Goal: Task Accomplishment & Management: Manage account settings

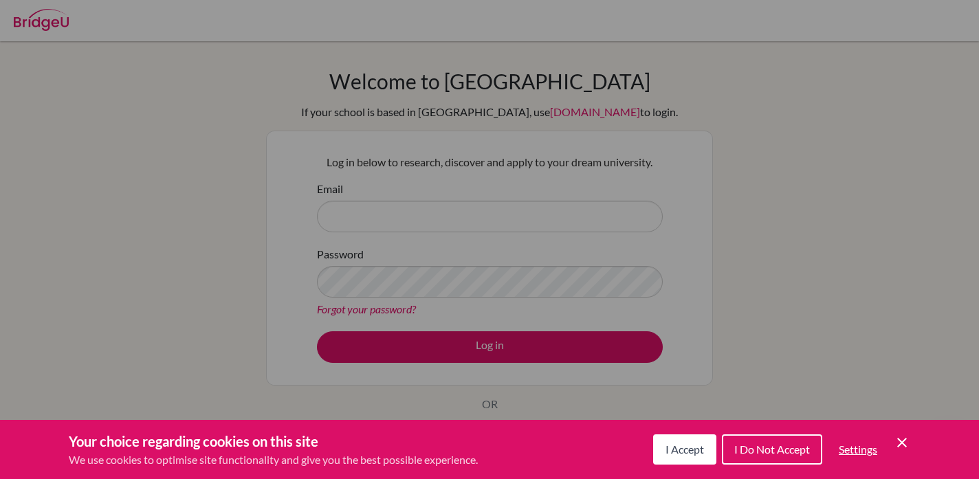
click at [436, 299] on div "Cookie Preferences" at bounding box center [489, 239] width 979 height 479
click at [393, 195] on div "Cookie Preferences" at bounding box center [489, 239] width 979 height 479
click at [688, 455] on span "I Accept" at bounding box center [685, 449] width 39 height 13
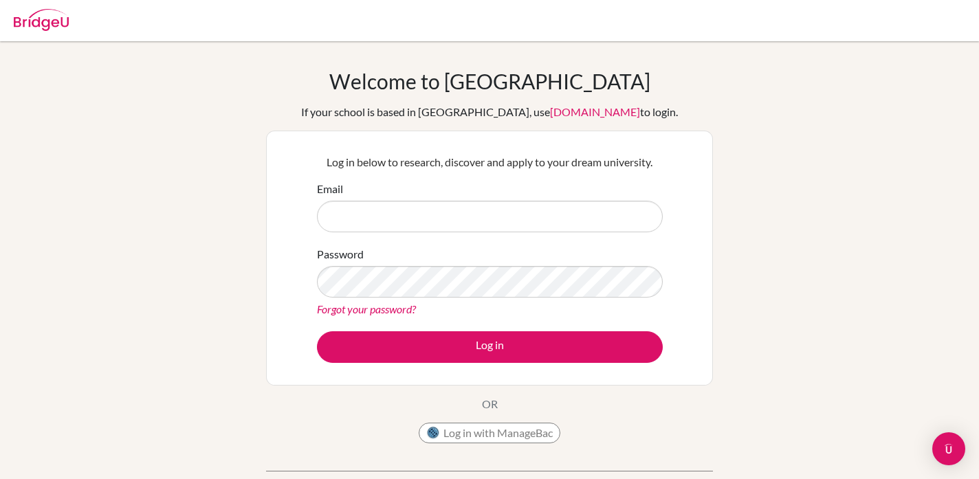
click at [533, 237] on form "Email Password Forgot your password? Log in" at bounding box center [490, 272] width 346 height 182
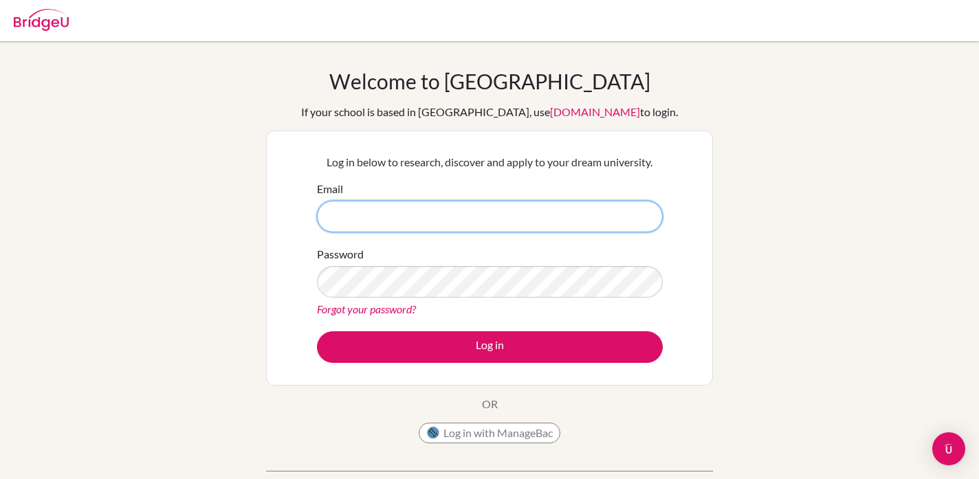
click at [533, 232] on input "Email" at bounding box center [490, 217] width 346 height 32
type input "[EMAIL_ADDRESS][DOMAIN_NAME]"
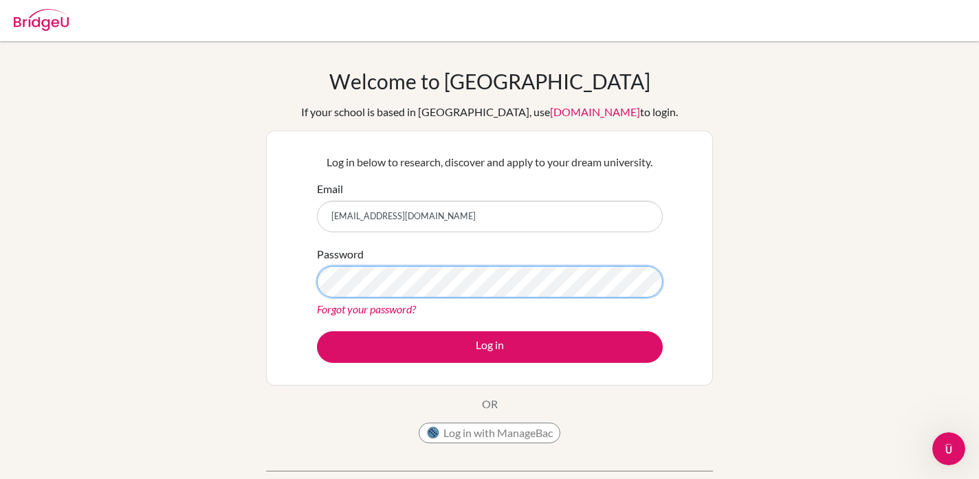
click at [317, 331] on button "Log in" at bounding box center [490, 347] width 346 height 32
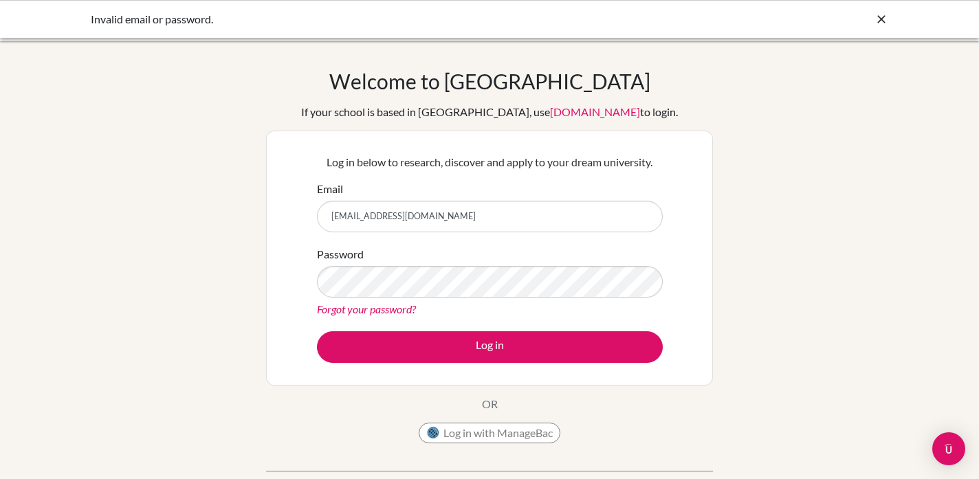
click at [438, 315] on div "Forgot your password?" at bounding box center [490, 309] width 346 height 17
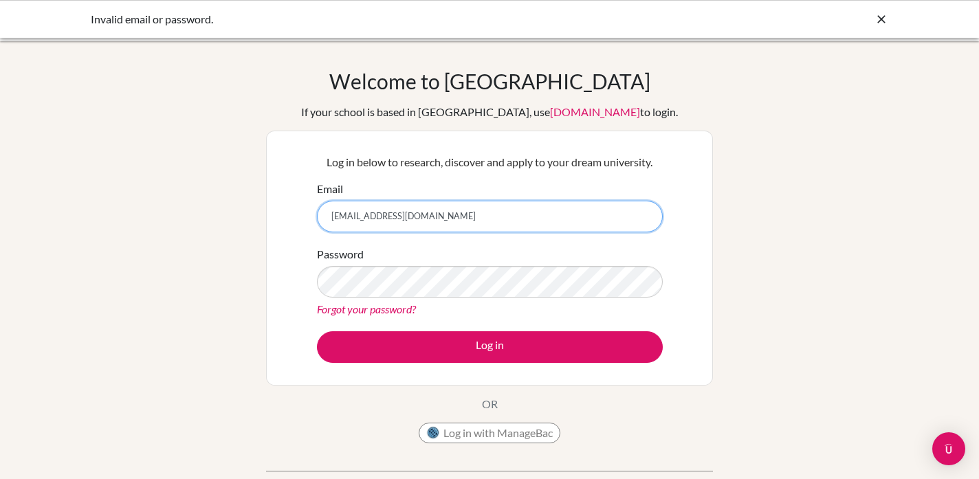
click at [336, 219] on input "[EMAIL_ADDRESS][DOMAIN_NAME]" at bounding box center [490, 217] width 346 height 32
type input "[PERSON_NAME][EMAIL_ADDRESS][DOMAIN_NAME]"
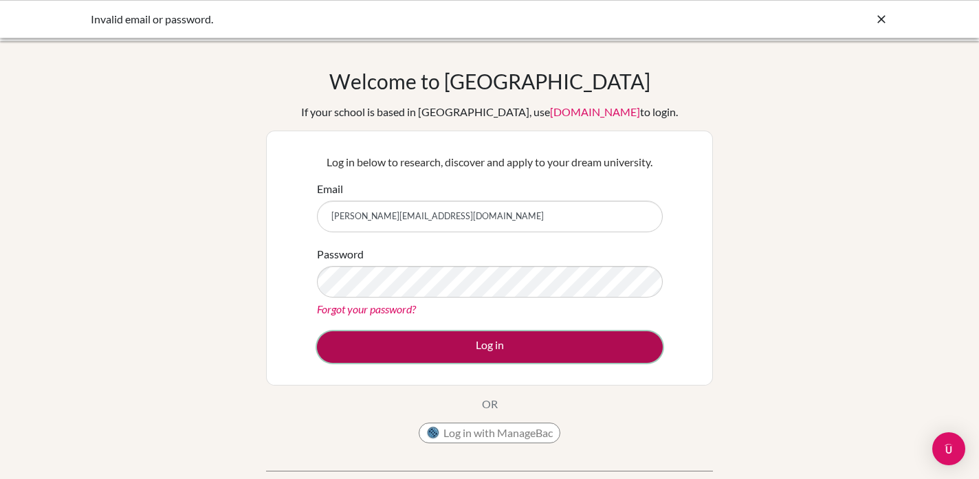
click at [417, 342] on button "Log in" at bounding box center [490, 347] width 346 height 32
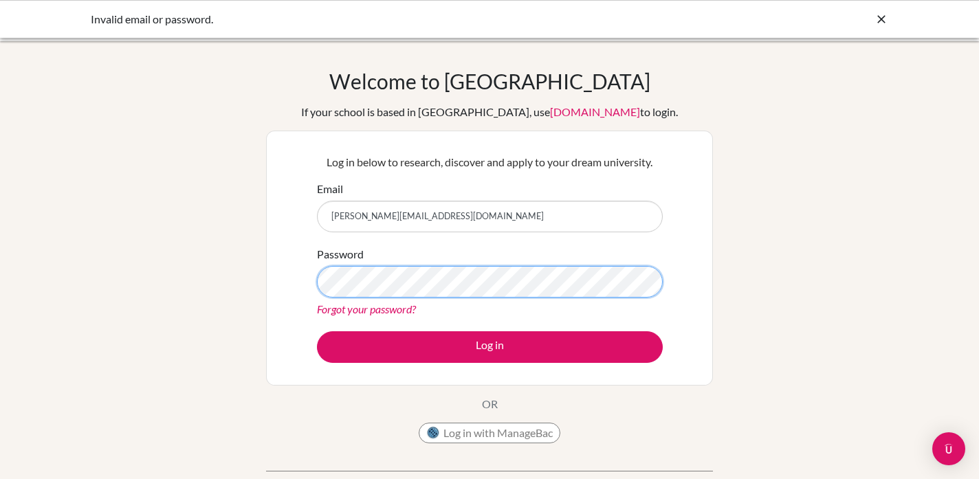
click at [317, 331] on button "Log in" at bounding box center [490, 347] width 346 height 32
